Goal: Transaction & Acquisition: Purchase product/service

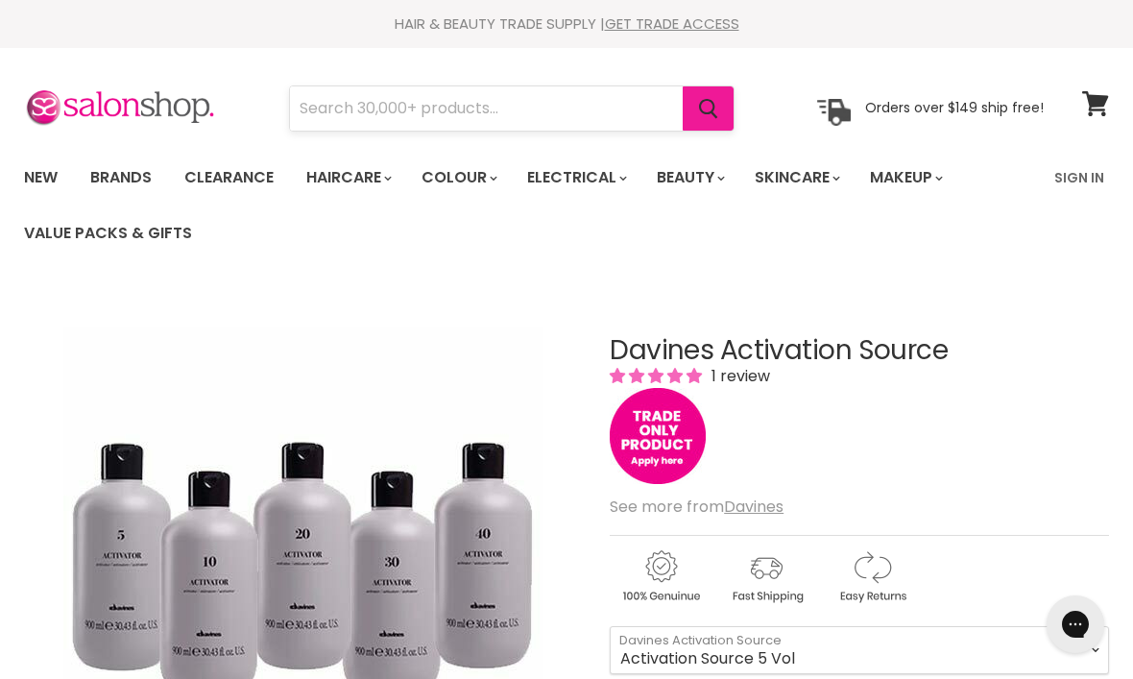
click at [707, 121] on button "Search" at bounding box center [708, 108] width 51 height 44
click at [577, 112] on input "Search" at bounding box center [486, 108] width 393 height 44
click at [247, 182] on link "Clearance" at bounding box center [229, 177] width 118 height 40
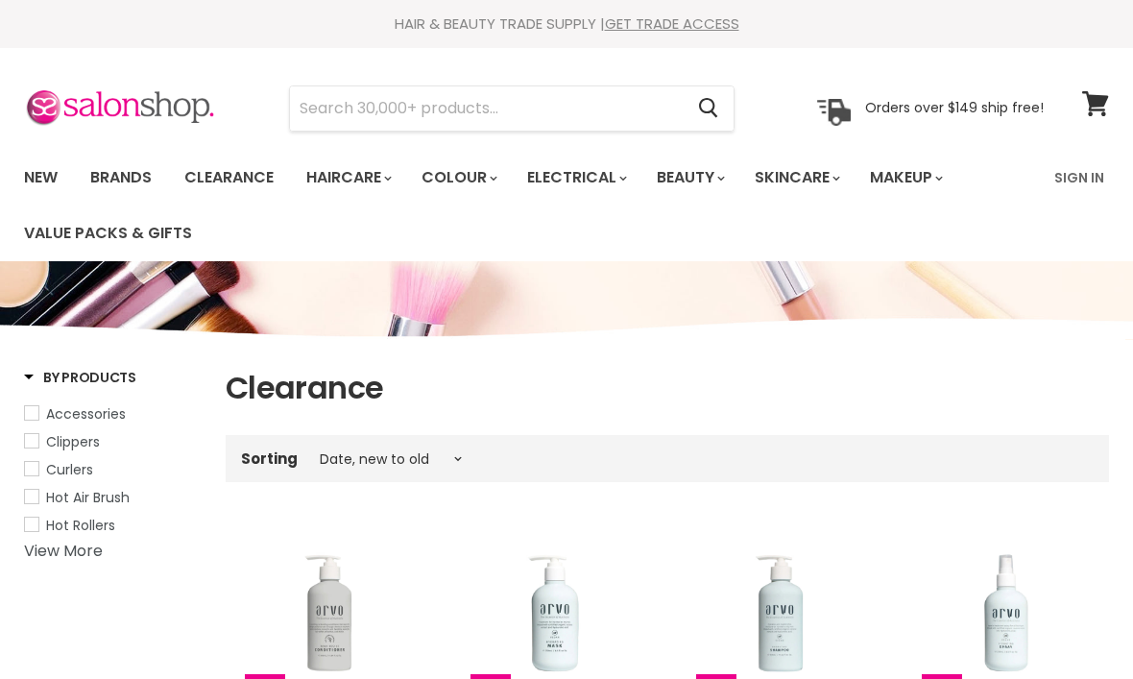
select select "created-descending"
click at [716, 101] on icon "Search" at bounding box center [708, 109] width 19 height 20
click at [570, 117] on input "Search" at bounding box center [486, 108] width 393 height 44
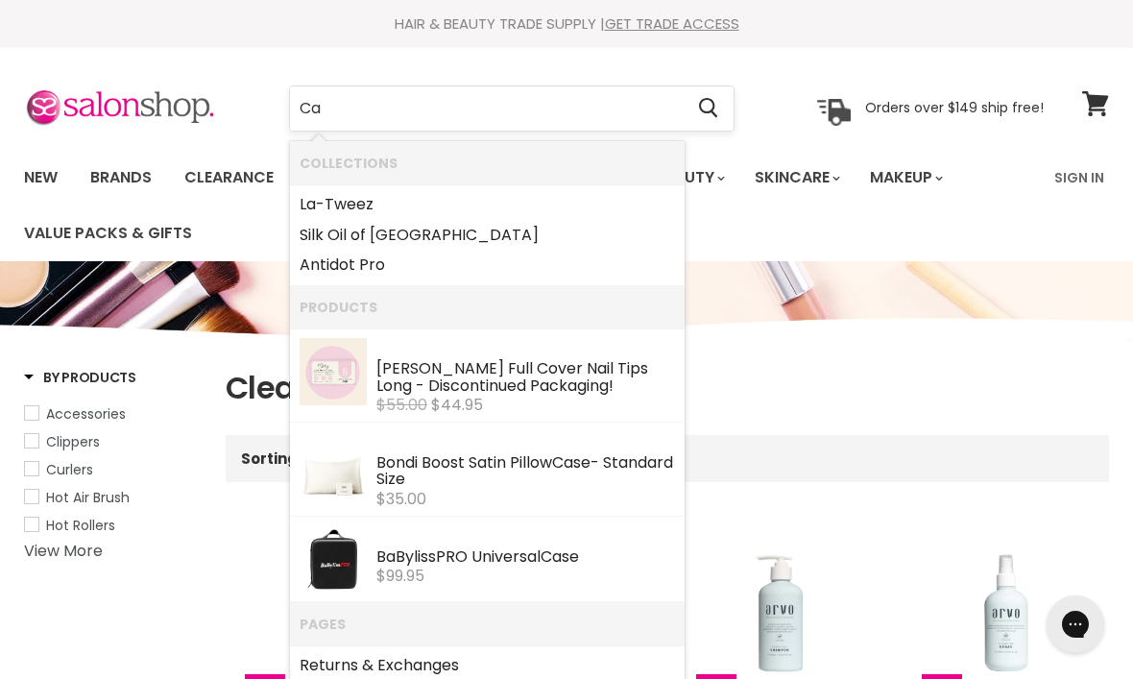
type input "C"
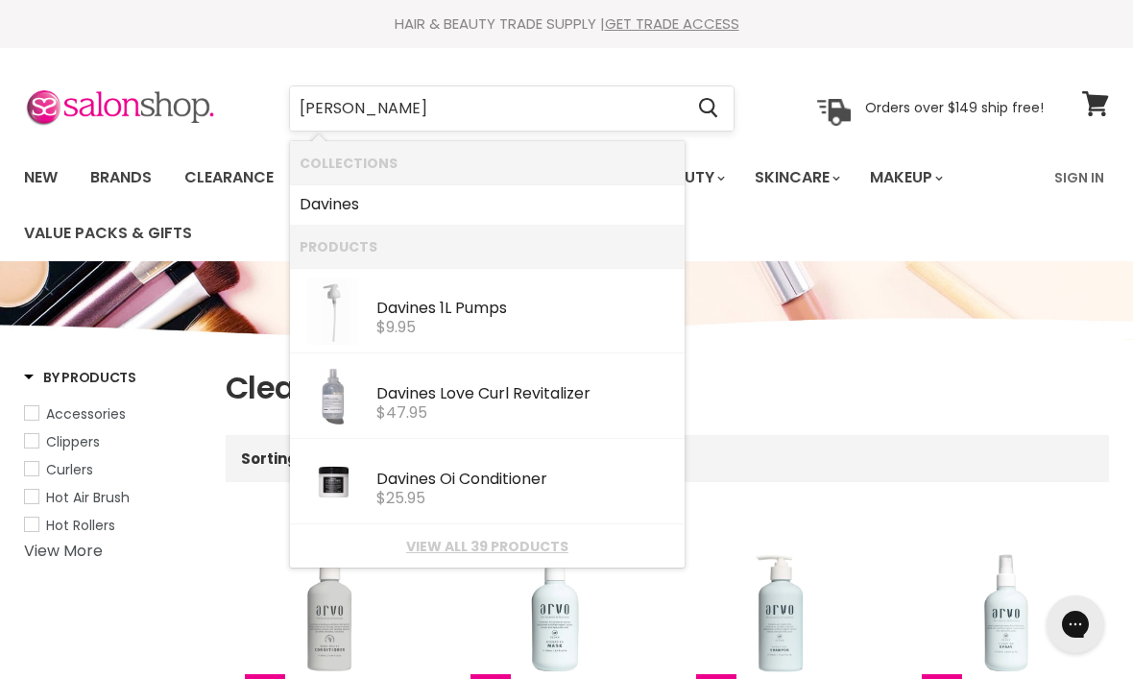
type input "Davines"
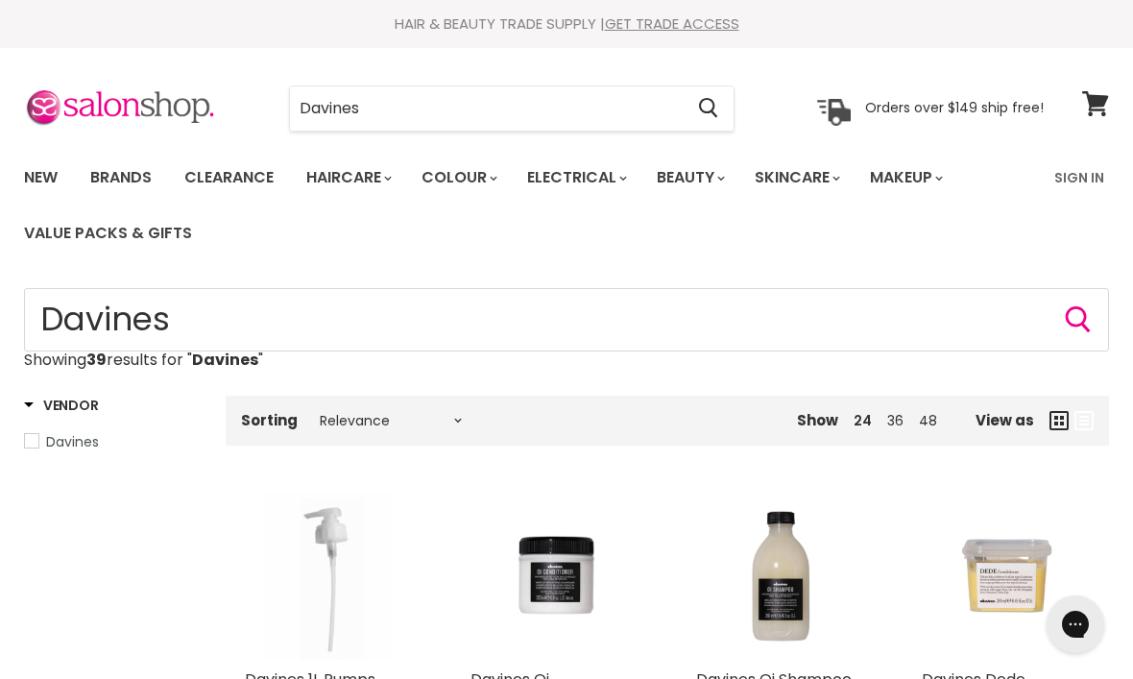
click at [244, 179] on link "Clearance" at bounding box center [229, 177] width 118 height 40
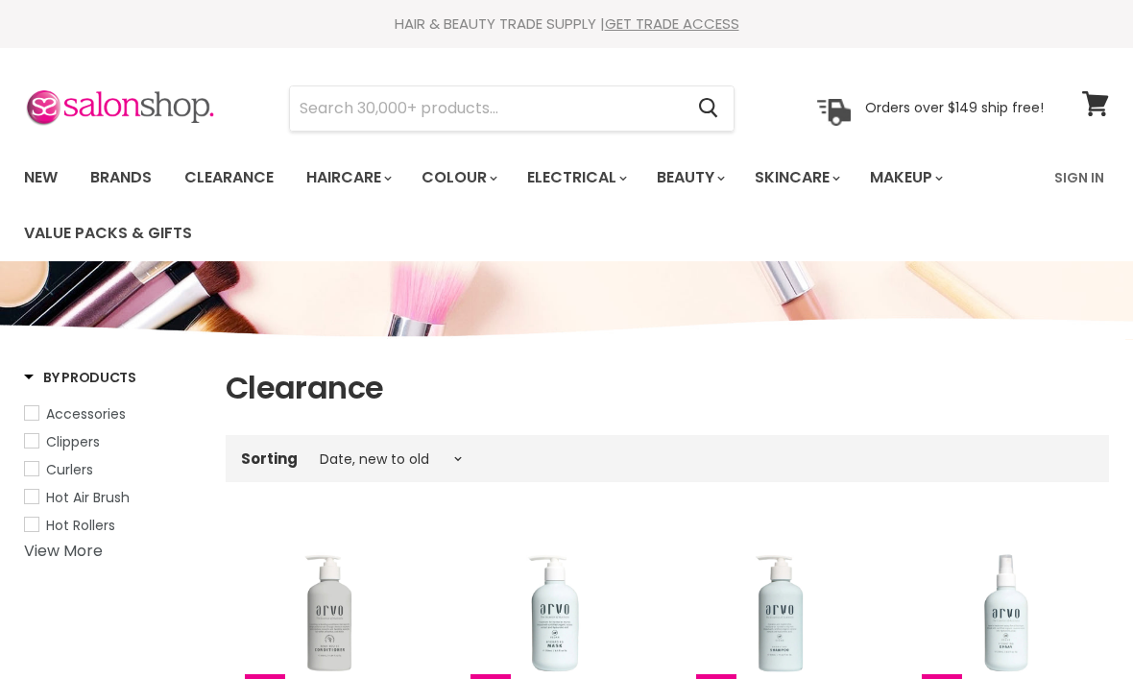
select select "created-descending"
click at [454, 120] on input "Search" at bounding box center [486, 108] width 393 height 44
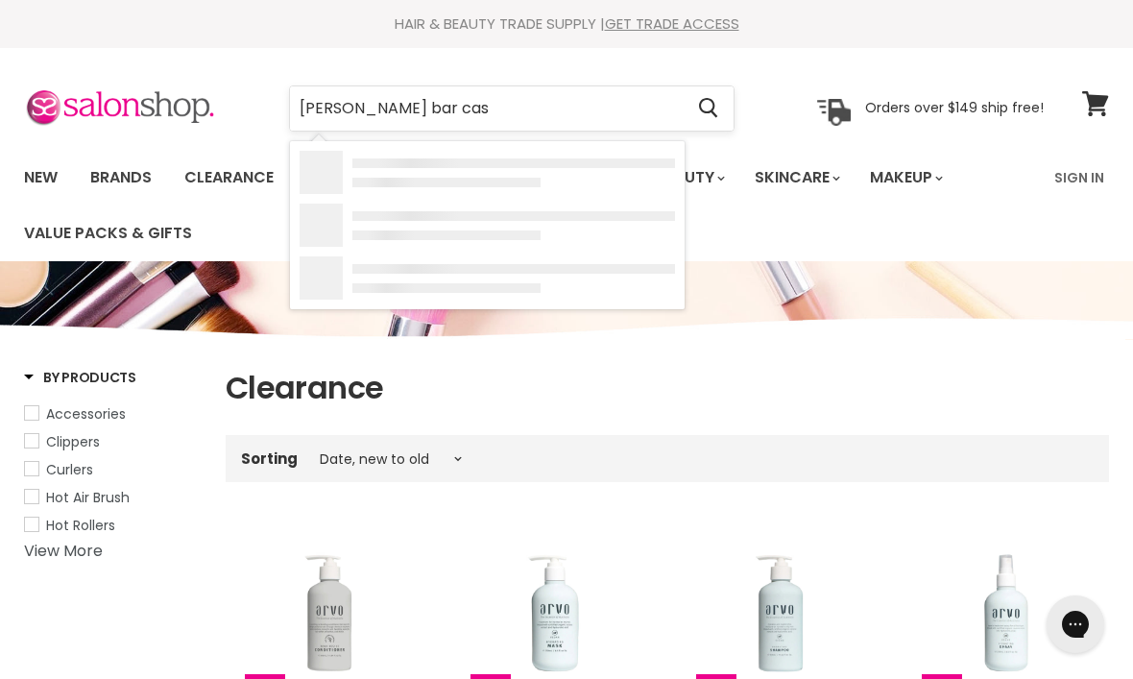
type input "[PERSON_NAME] bar case"
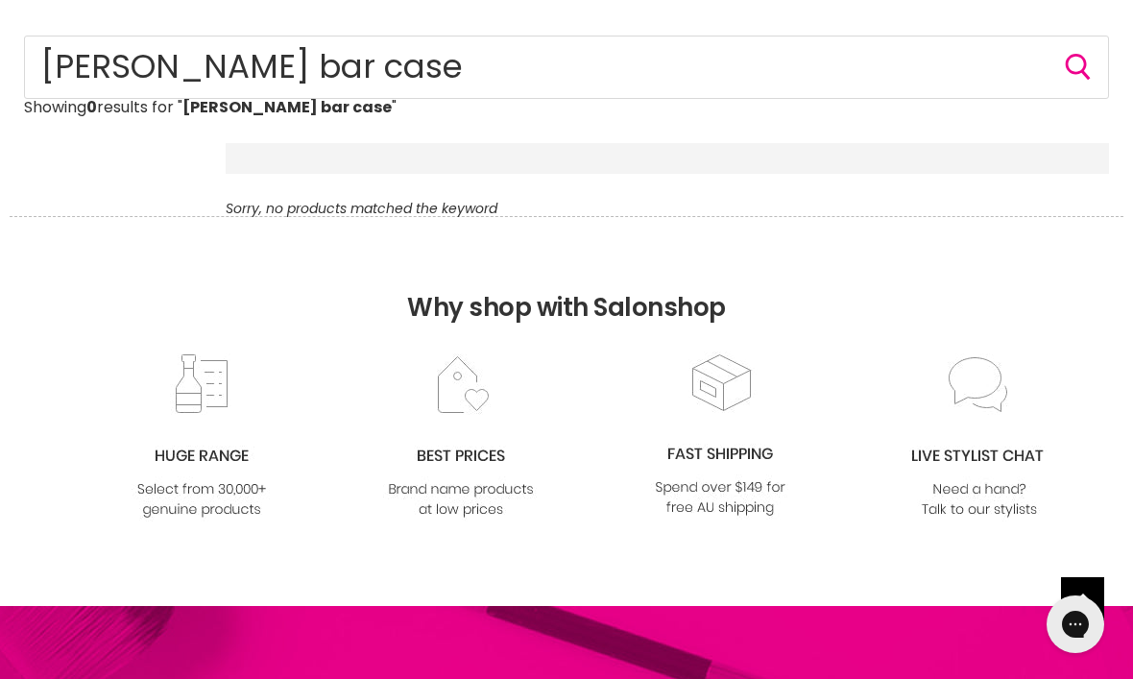
scroll to position [342, 0]
